Goal: Task Accomplishment & Management: Use online tool/utility

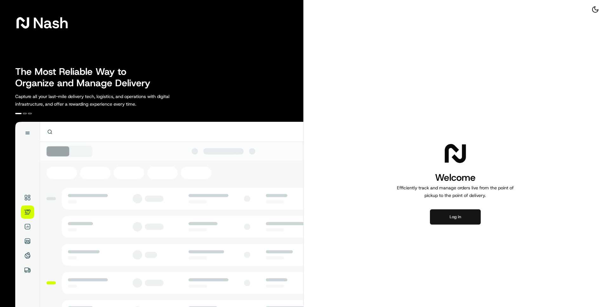
click at [439, 215] on button "Log in" at bounding box center [455, 217] width 51 height 15
